Goal: Information Seeking & Learning: Learn about a topic

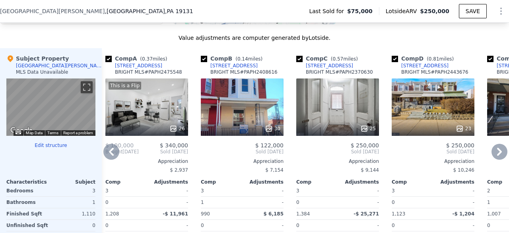
scroll to position [768, 0]
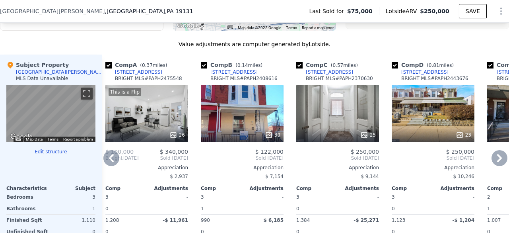
click at [299, 68] on input "checkbox" at bounding box center [299, 65] width 6 height 6
checkbox input "false"
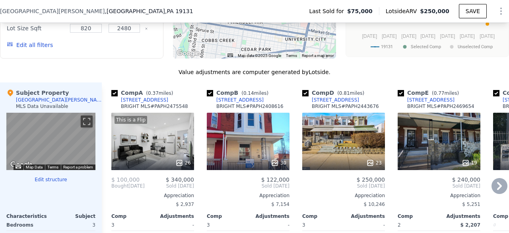
scroll to position [735, 0]
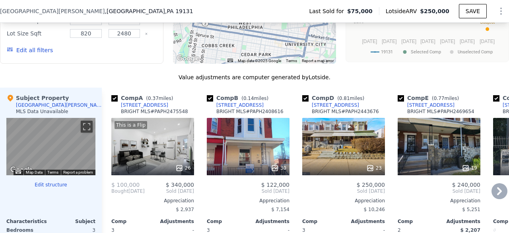
click at [401, 101] on input "checkbox" at bounding box center [401, 98] width 6 height 6
checkbox input "false"
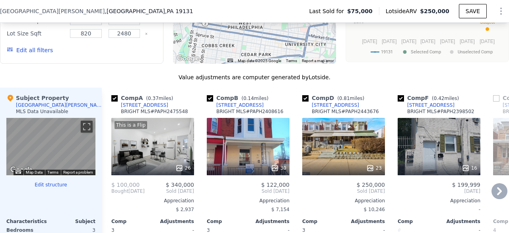
click at [400, 101] on input "checkbox" at bounding box center [401, 98] width 6 height 6
checkbox input "false"
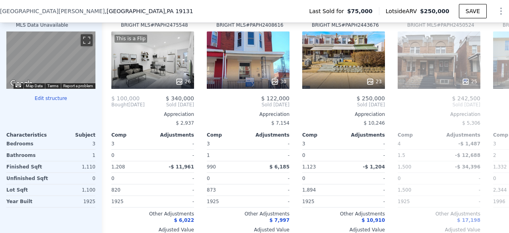
scroll to position [0, 5]
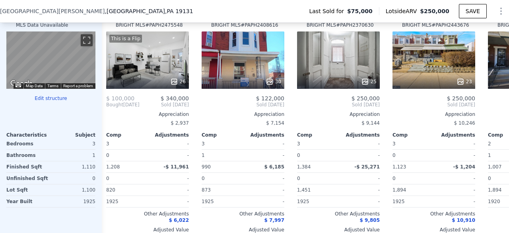
checkbox input "true"
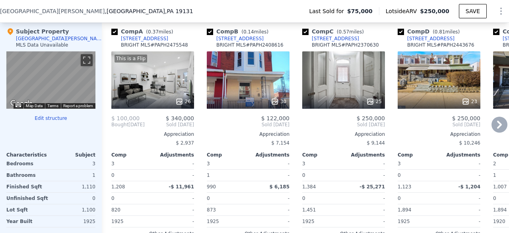
scroll to position [799, 0]
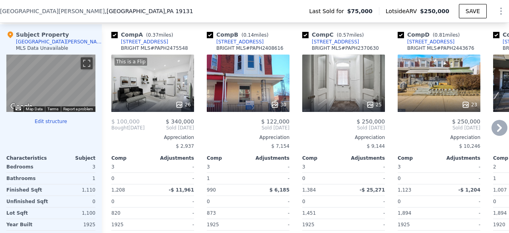
click at [401, 38] on input "checkbox" at bounding box center [401, 35] width 6 height 6
checkbox input "false"
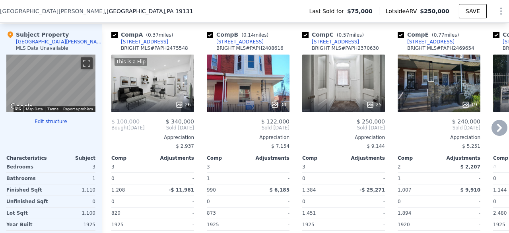
click at [401, 38] on input "checkbox" at bounding box center [401, 35] width 6 height 6
checkbox input "false"
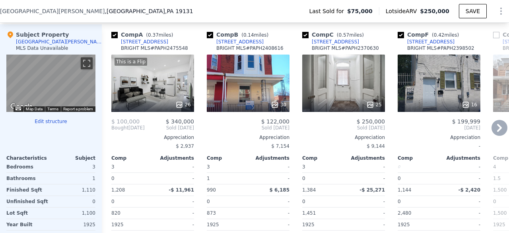
click at [401, 38] on input "checkbox" at bounding box center [401, 35] width 6 height 6
checkbox input "false"
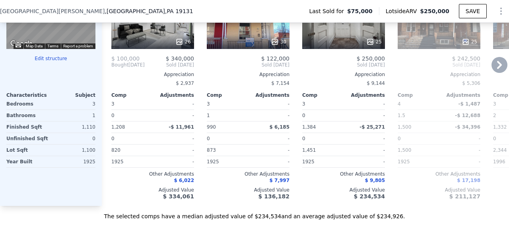
scroll to position [859, 0]
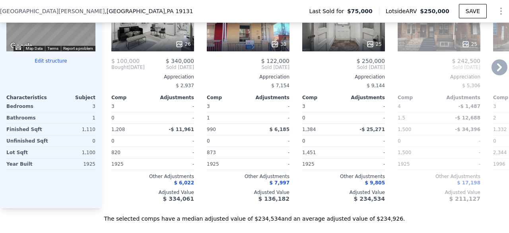
checkbox input "true"
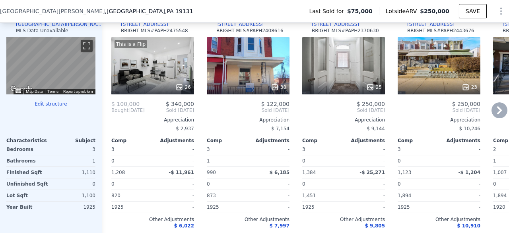
scroll to position [802, 0]
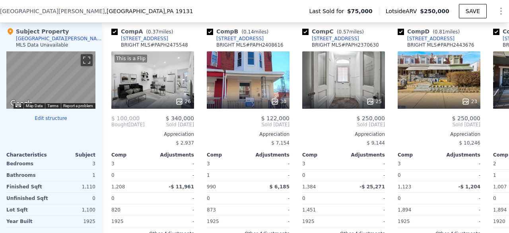
click at [105, 12] on span ", [GEOGRAPHIC_DATA] , [GEOGRAPHIC_DATA] 19131" at bounding box center [149, 11] width 88 height 8
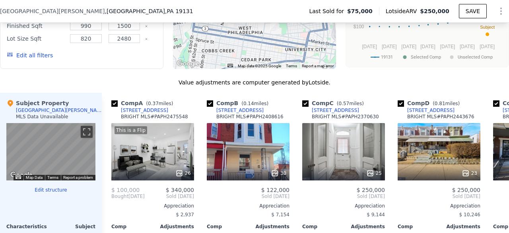
scroll to position [733, 0]
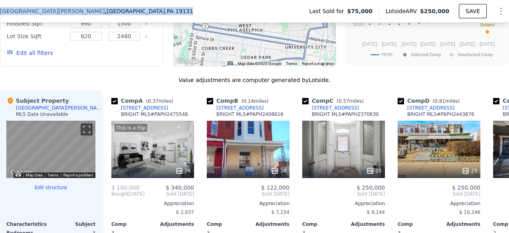
drag, startPoint x: 123, startPoint y: 10, endPoint x: 0, endPoint y: 10, distance: 122.9
click at [0, 10] on div "[STREET_ADDRESS][PERSON_NAME]" at bounding box center [100, 11] width 200 height 8
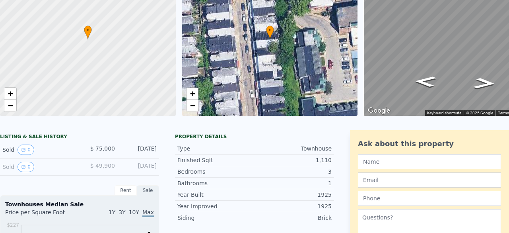
scroll to position [0, 0]
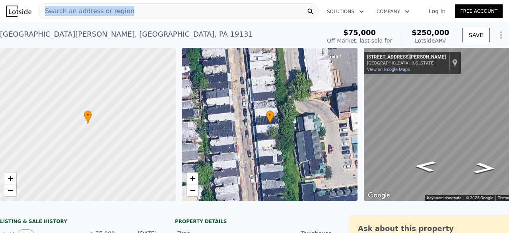
drag, startPoint x: 126, startPoint y: 9, endPoint x: 39, endPoint y: 1, distance: 87.9
click at [39, 1] on nav "Search an address or region Solutions Company Open main menu Log In Free Account" at bounding box center [254, 11] width 509 height 22
click at [130, 8] on div "Search an address or region" at bounding box center [178, 11] width 281 height 16
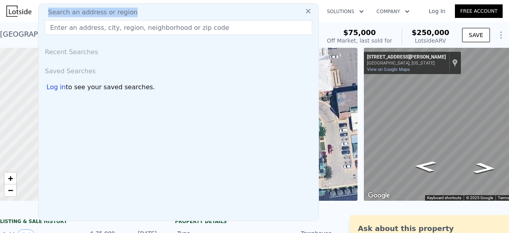
drag, startPoint x: 130, startPoint y: 8, endPoint x: 36, endPoint y: 3, distance: 94.0
click at [36, 3] on div "Search an address or region Search an address or region Recent Searches Saved S…" at bounding box center [254, 11] width 496 height 19
click at [218, 27] on input "text" at bounding box center [178, 27] width 267 height 14
drag, startPoint x: 218, startPoint y: 27, endPoint x: 81, endPoint y: 26, distance: 136.4
click at [80, 26] on input "text" at bounding box center [178, 27] width 267 height 14
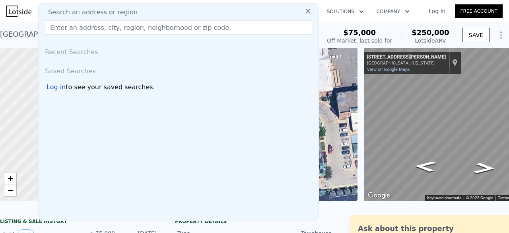
paste input "[STREET_ADDRESS][PERSON_NAME]"
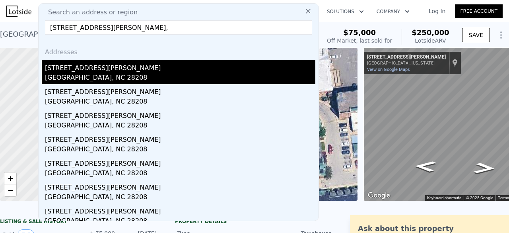
type input "[STREET_ADDRESS][PERSON_NAME],"
click at [108, 69] on div "[STREET_ADDRESS][PERSON_NAME]" at bounding box center [180, 66] width 270 height 13
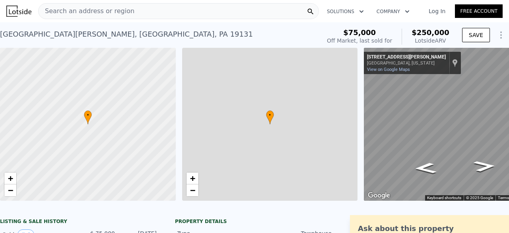
type input "0"
type input "2"
type input "990"
type input "1500"
type input "820"
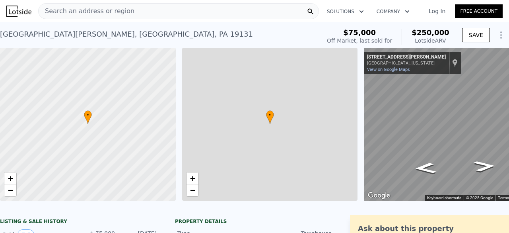
type input "2480"
type input "$ 250,000"
type input "$ 152,488"
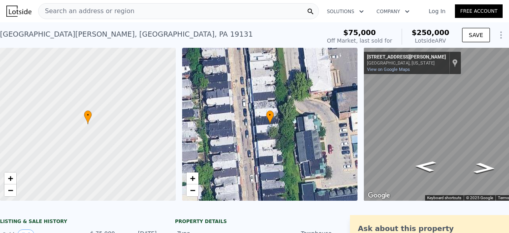
click at [140, 12] on div "Search an address or region" at bounding box center [178, 11] width 281 height 16
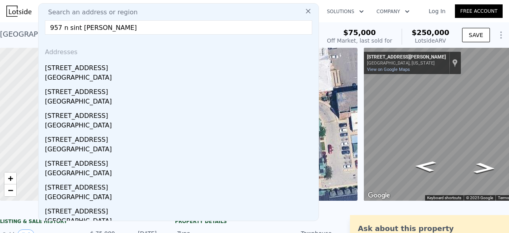
click at [71, 28] on input "957 n sint [PERSON_NAME]" at bounding box center [178, 27] width 267 height 14
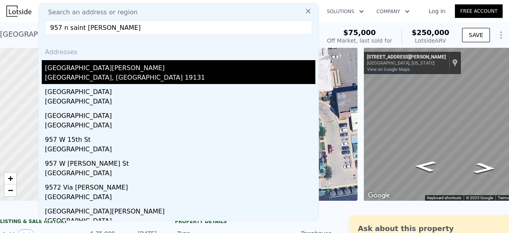
type input "957 n saint [PERSON_NAME]"
click at [94, 68] on div "[GEOGRAPHIC_DATA][PERSON_NAME]" at bounding box center [180, 66] width 270 height 13
